Goal: Communication & Community: Participate in discussion

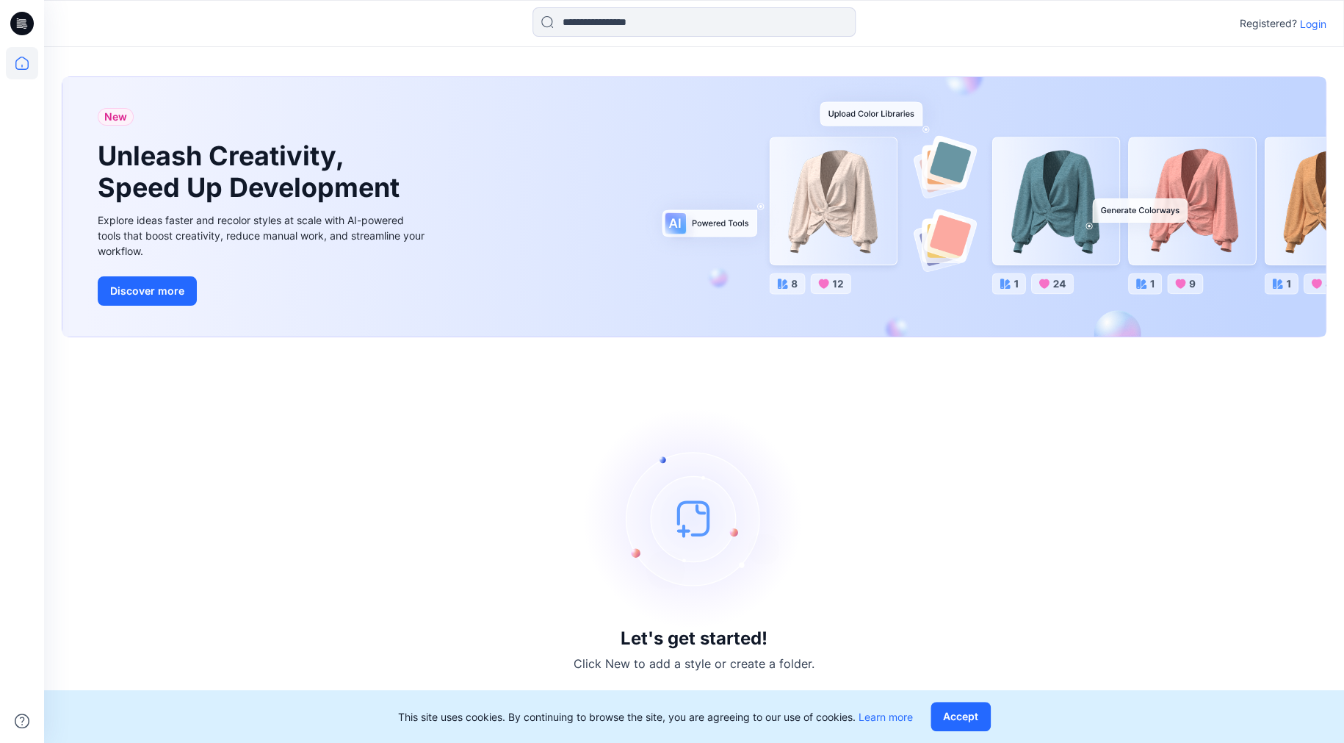
drag, startPoint x: 1322, startPoint y: 24, endPoint x: 1246, endPoint y: 37, distance: 77.4
click at [1322, 24] on p "Login" at bounding box center [1313, 23] width 26 height 15
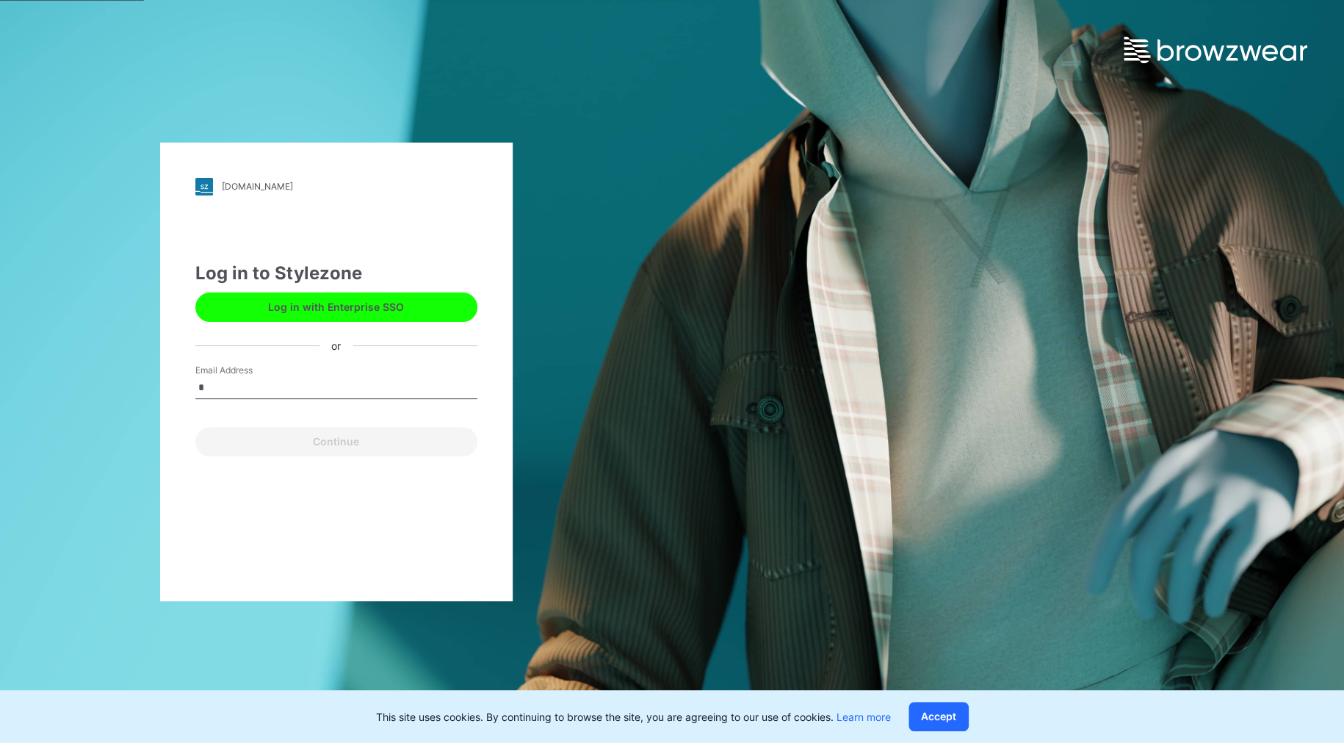
type input "**********"
click at [312, 442] on button "Continue" at bounding box center [336, 441] width 282 height 29
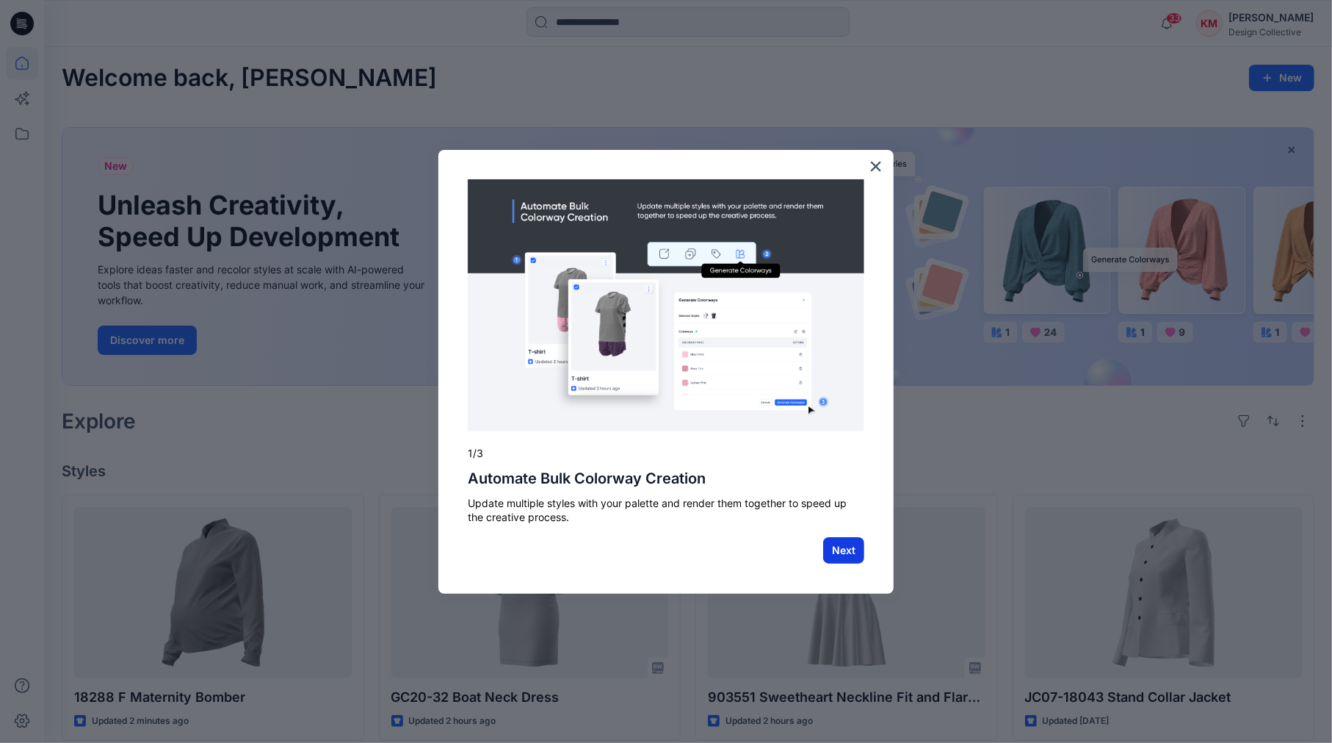
click at [848, 543] on button "Next" at bounding box center [843, 550] width 41 height 26
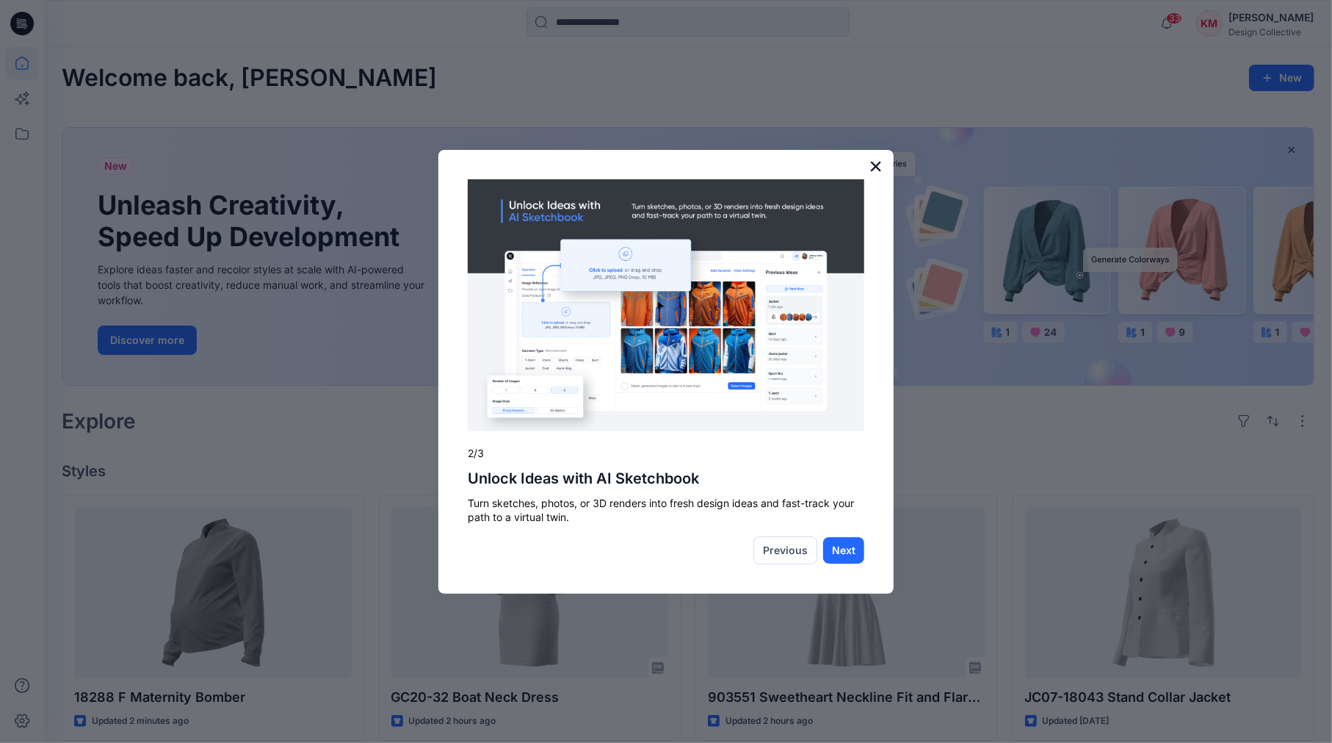
click at [871, 162] on button "×" at bounding box center [876, 166] width 14 height 24
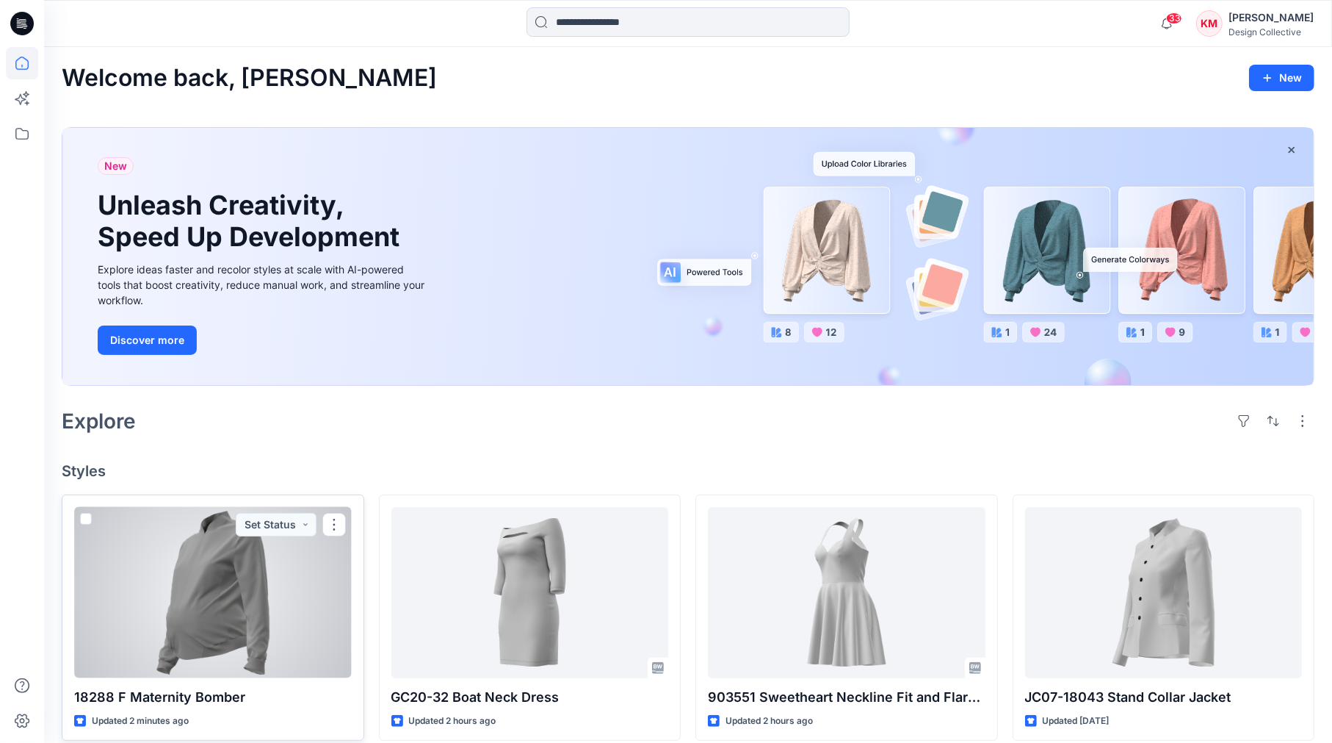
click at [206, 588] on div at bounding box center [213, 592] width 278 height 171
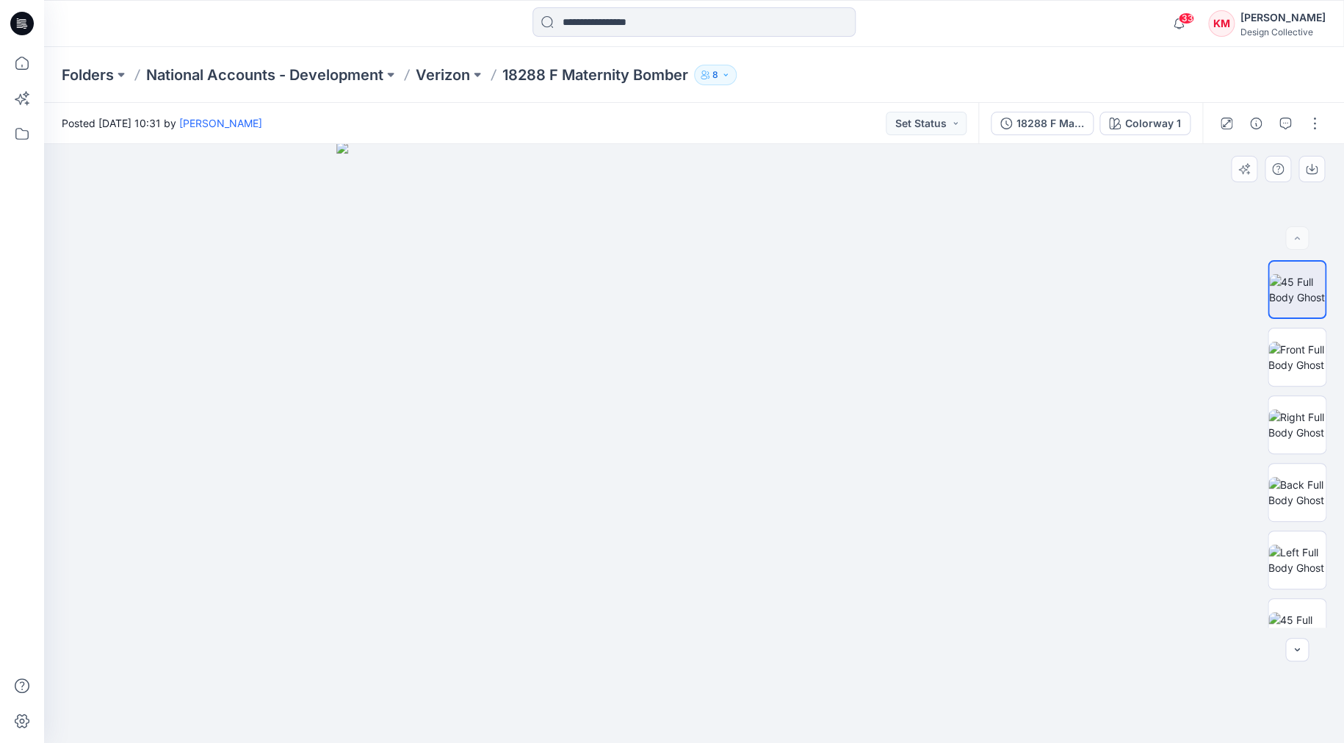
drag, startPoint x: 718, startPoint y: 265, endPoint x: 713, endPoint y: 413, distance: 147.7
click at [712, 419] on img at bounding box center [693, 443] width 715 height 602
click at [795, 387] on img at bounding box center [694, 440] width 952 height 605
drag, startPoint x: 1285, startPoint y: 121, endPoint x: 887, endPoint y: 234, distance: 413.2
click at [1282, 121] on icon "button" at bounding box center [1286, 124] width 12 height 12
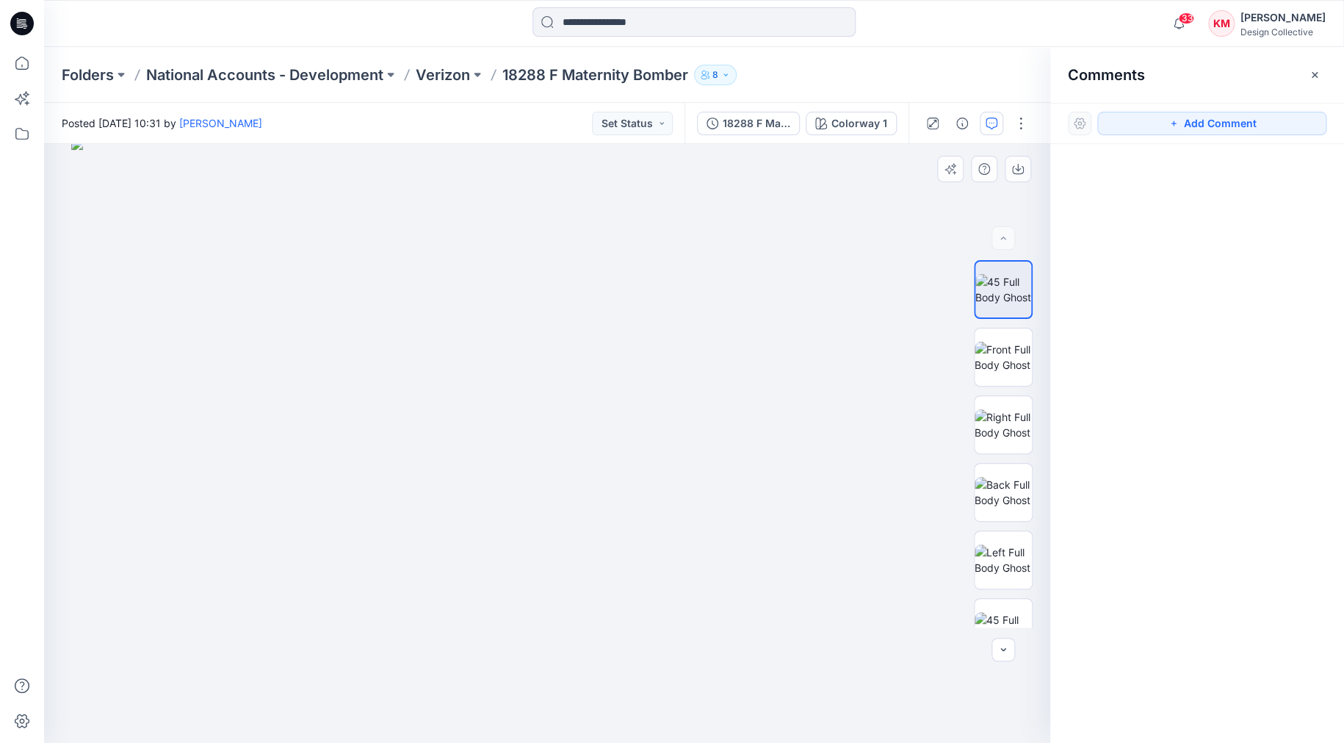
click at [646, 364] on img at bounding box center [547, 440] width 952 height 605
drag, startPoint x: 1197, startPoint y: 118, endPoint x: 1188, endPoint y: 123, distance: 9.6
click at [1196, 118] on button "Add Comment" at bounding box center [1211, 124] width 229 height 24
click at [660, 348] on div "1" at bounding box center [547, 443] width 1006 height 599
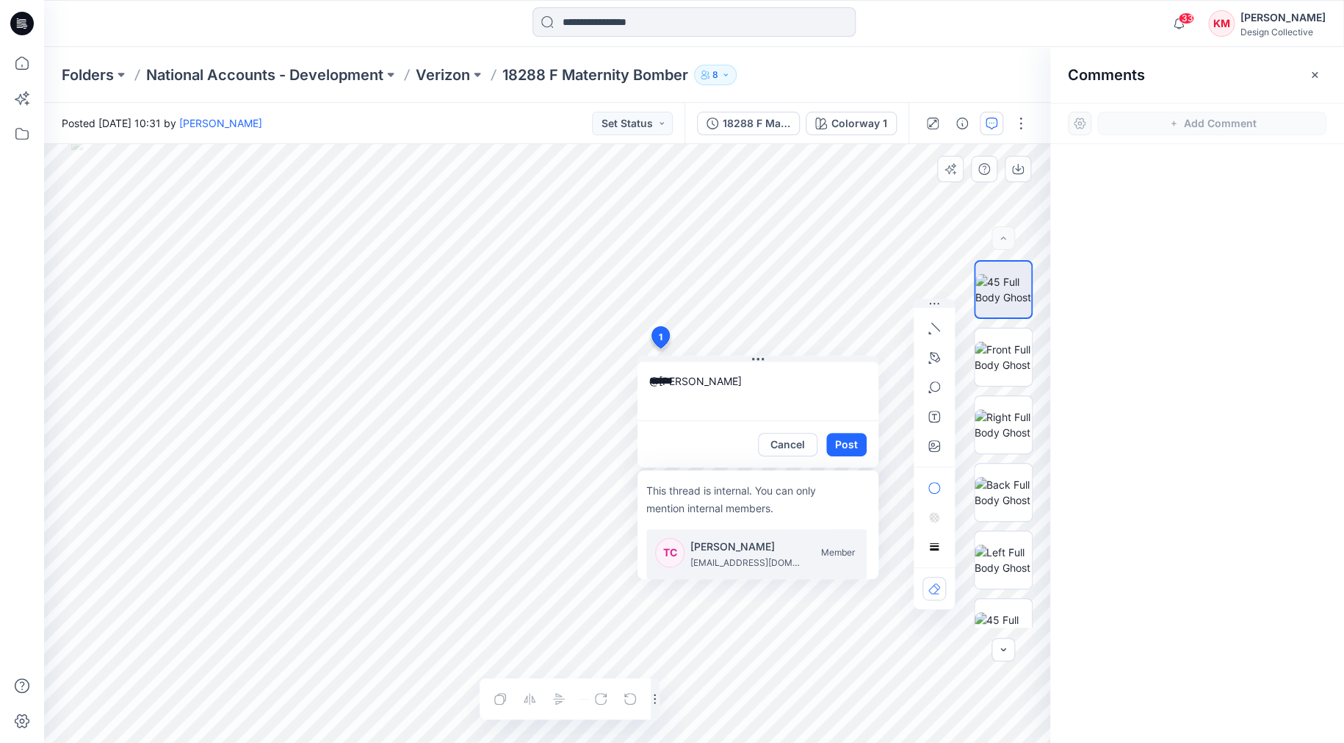
click at [690, 549] on p "[PERSON_NAME]" at bounding box center [745, 547] width 110 height 18
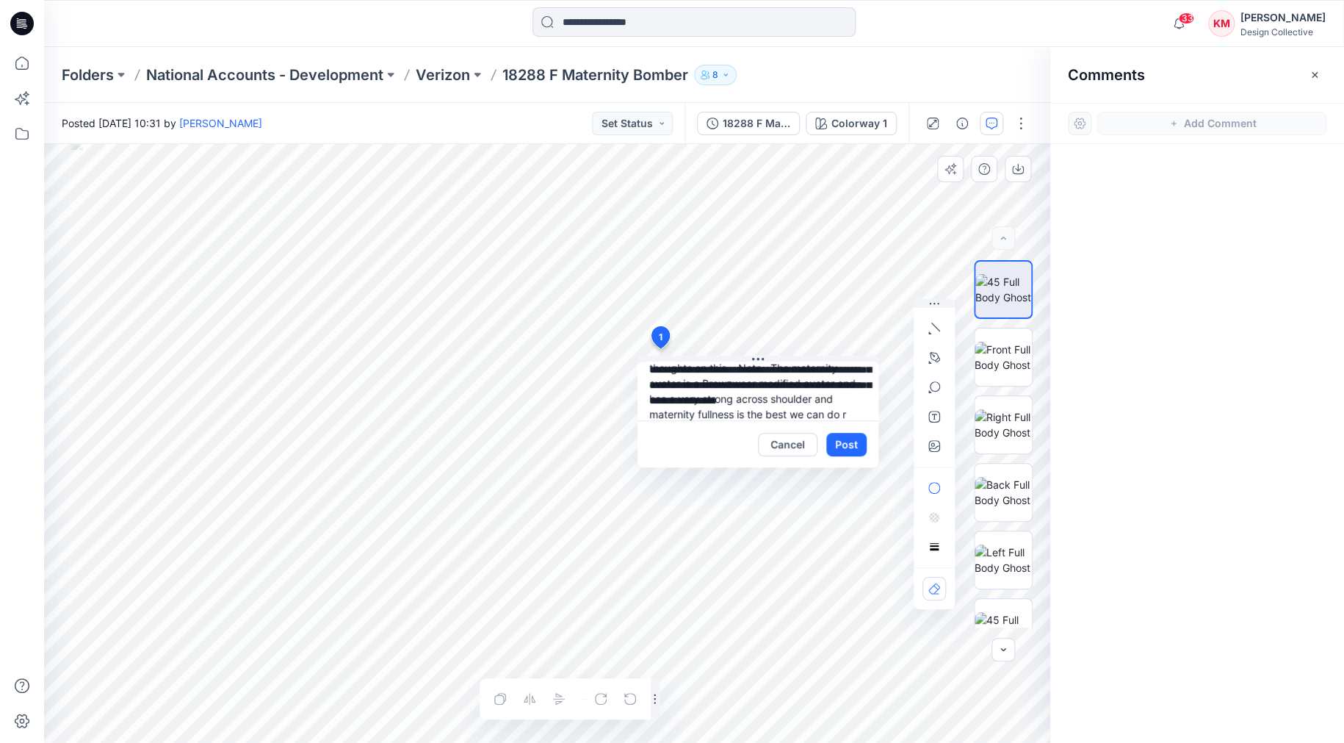
scroll to position [44, 0]
drag, startPoint x: 695, startPoint y: 394, endPoint x: 756, endPoint y: 402, distance: 61.4
click at [696, 394] on textarea "**********" at bounding box center [758, 390] width 241 height 59
type textarea "**********"
click at [835, 447] on button "Post" at bounding box center [846, 445] width 40 height 24
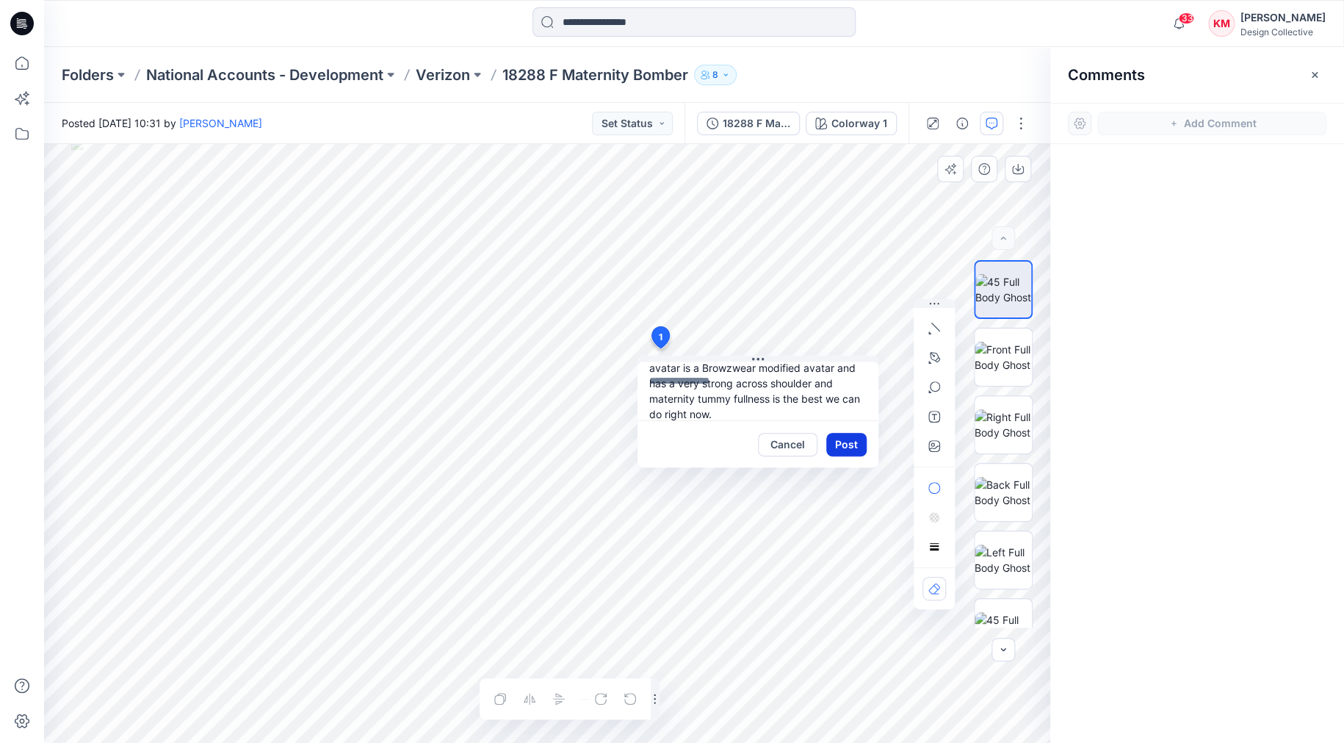
scroll to position [0, 0]
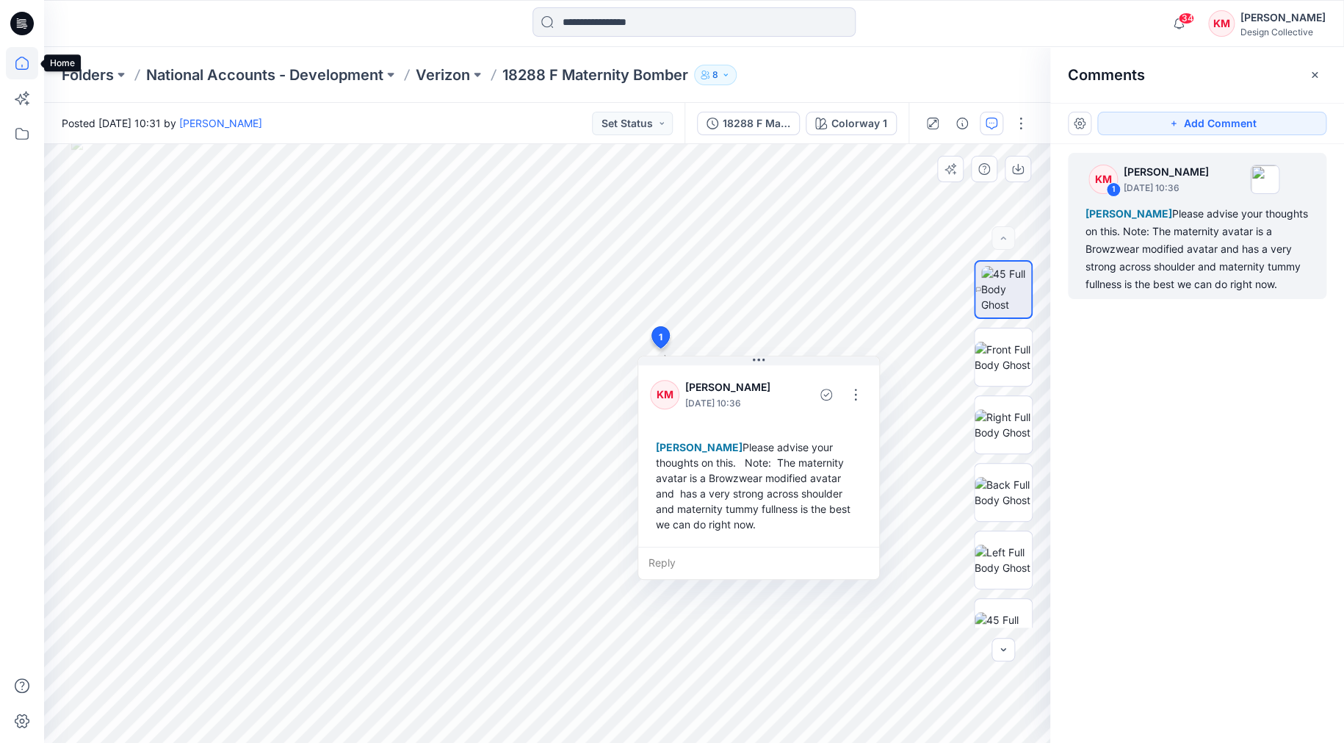
click at [26, 65] on icon at bounding box center [22, 63] width 32 height 32
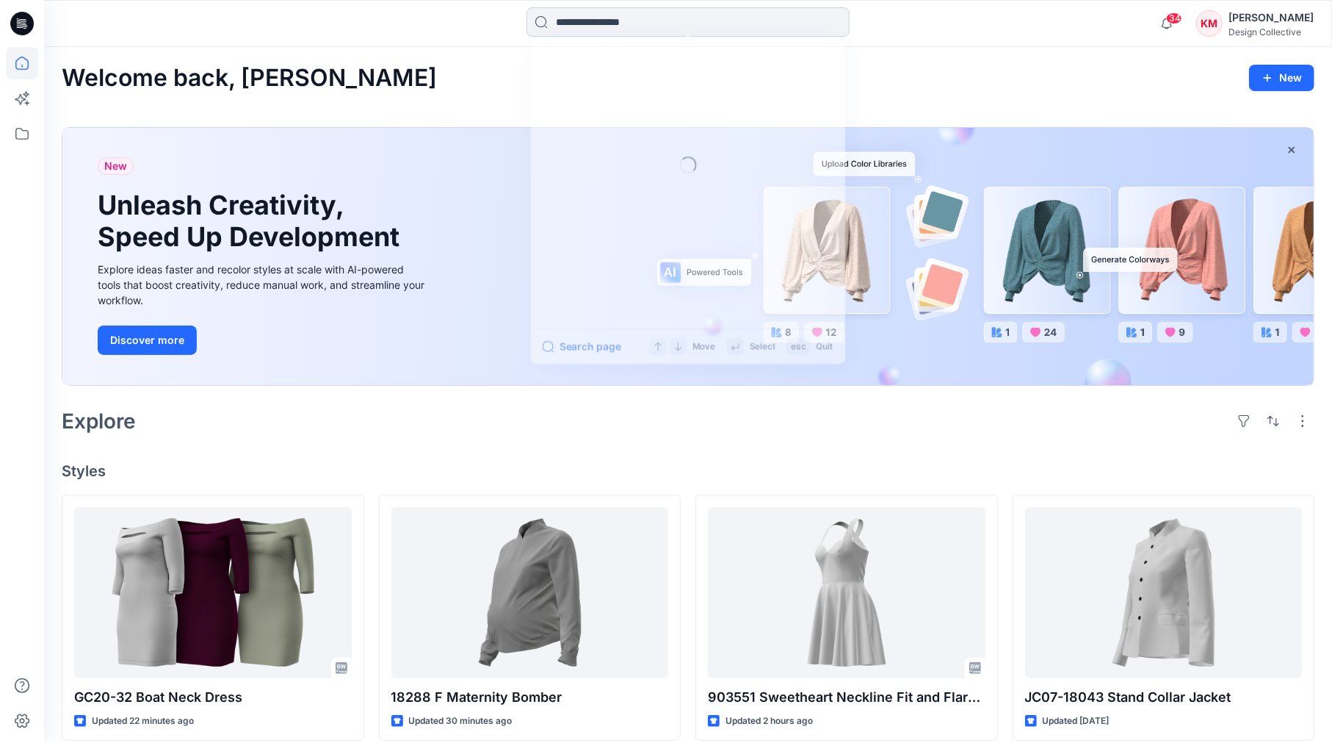
click at [599, 24] on input at bounding box center [688, 21] width 323 height 29
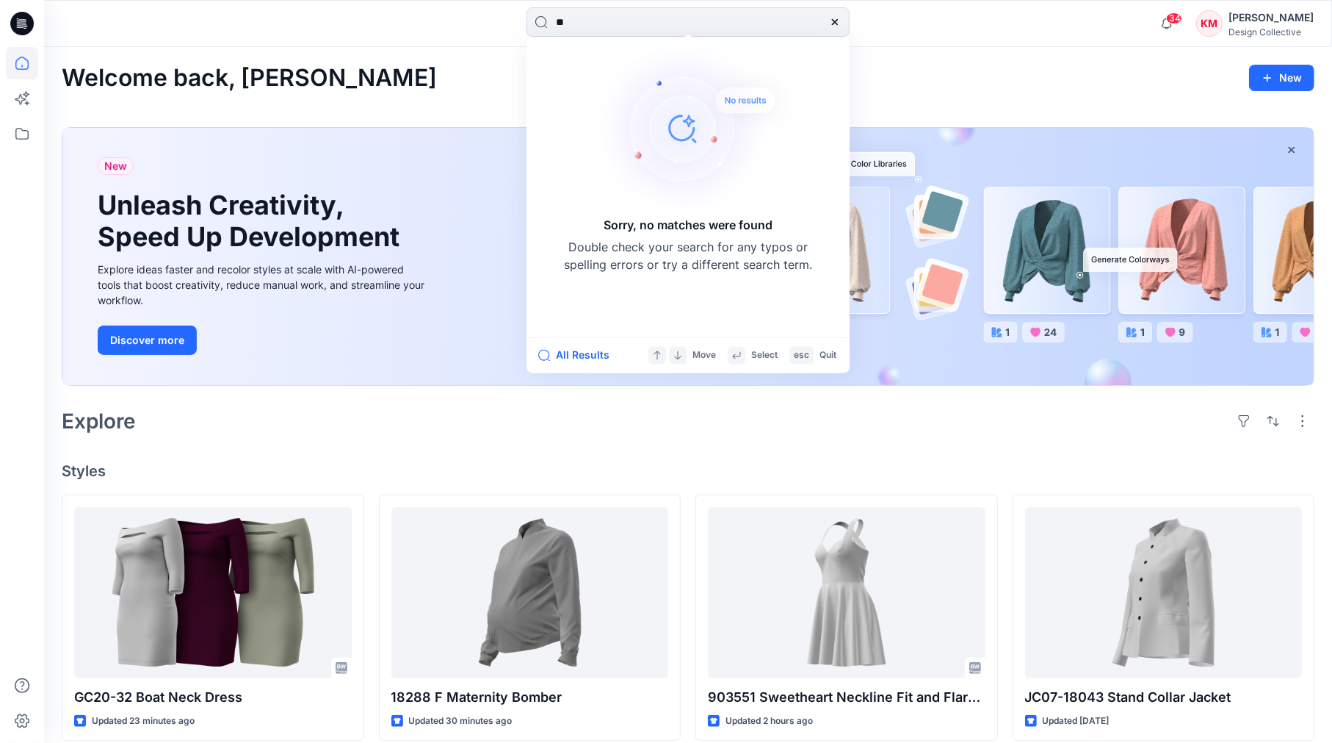
type input "*"
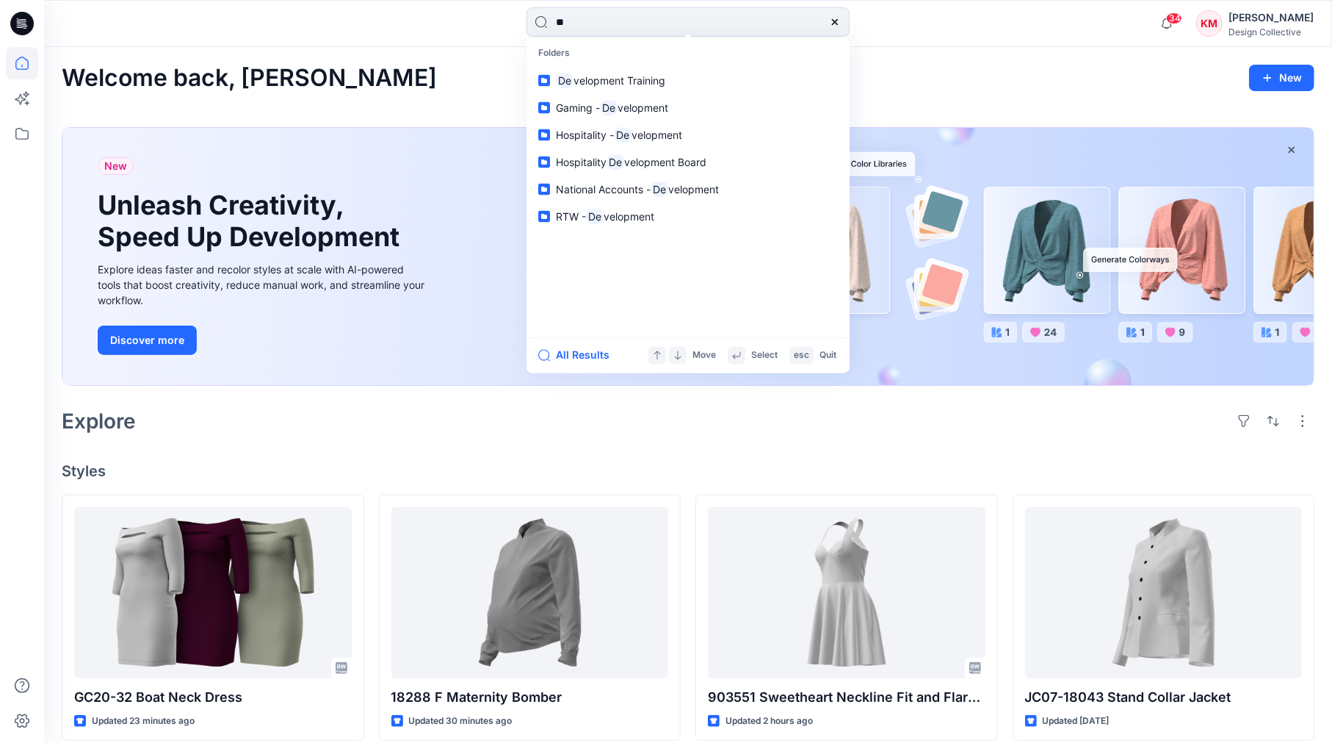
type input "*"
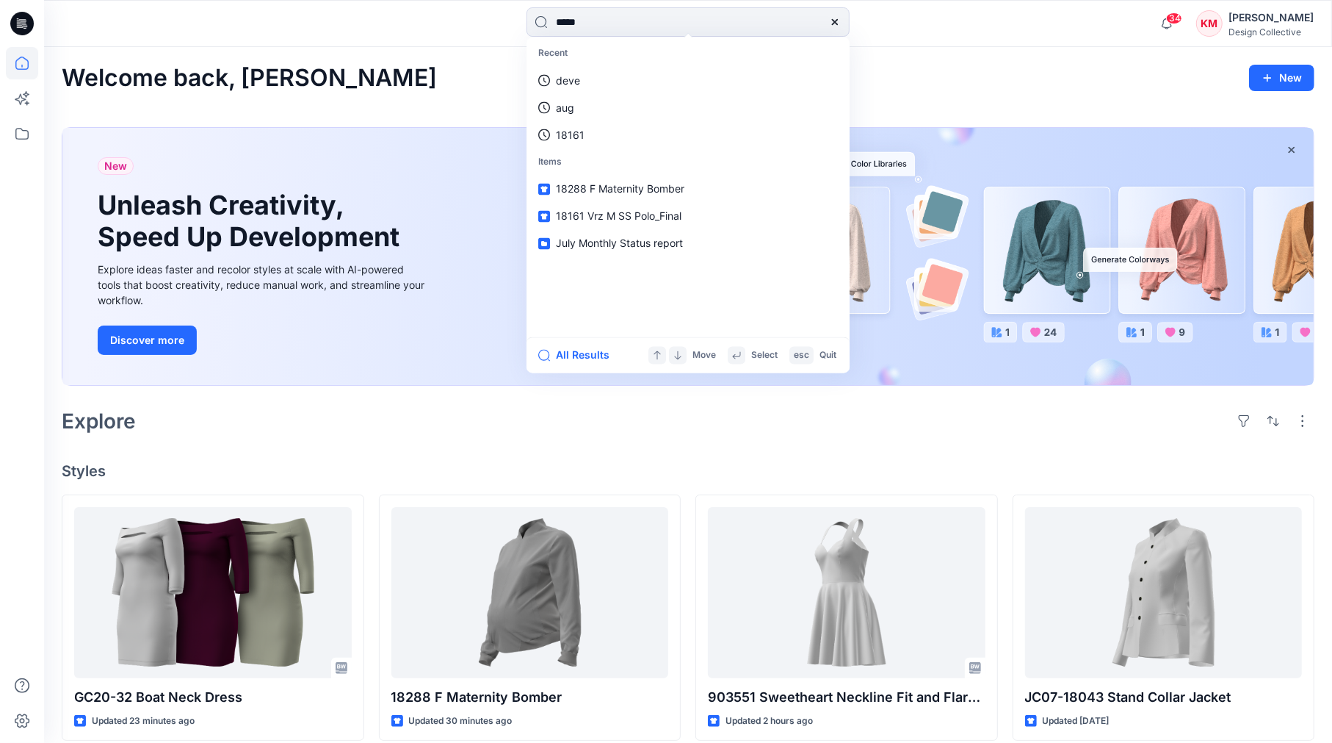
type input "******"
